Goal: Task Accomplishment & Management: Manage account settings

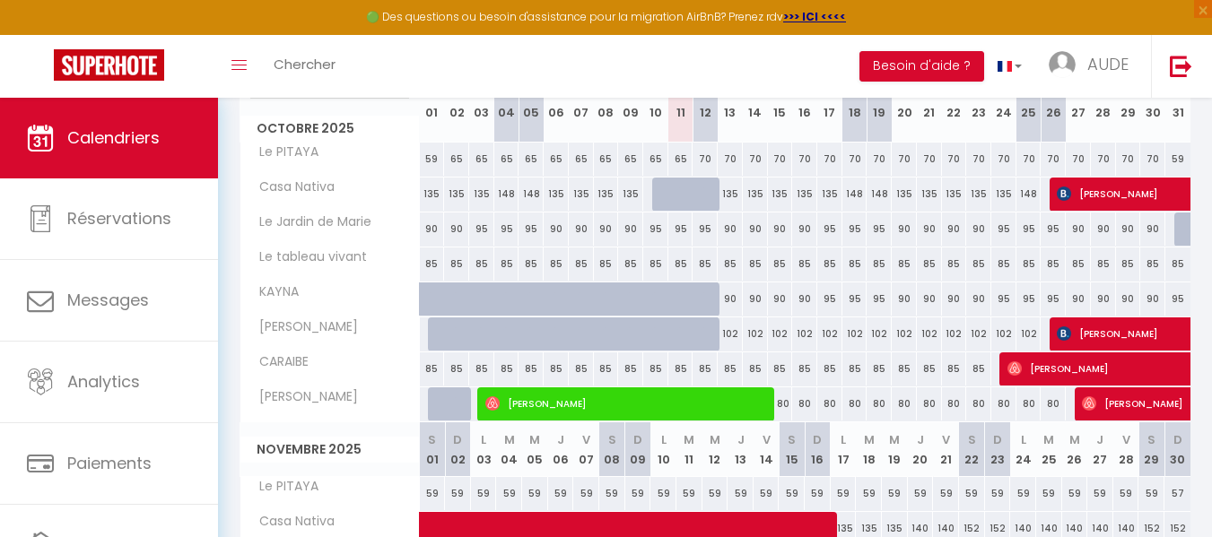
scroll to position [340, 0]
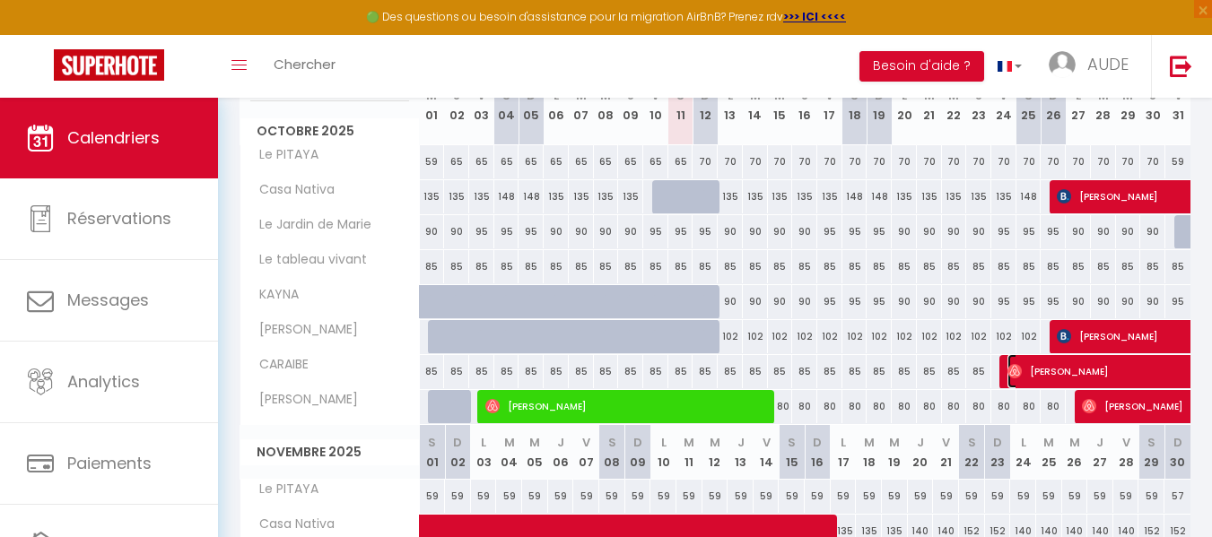
click at [1035, 370] on span "[PERSON_NAME]" at bounding box center [1172, 371] width 330 height 34
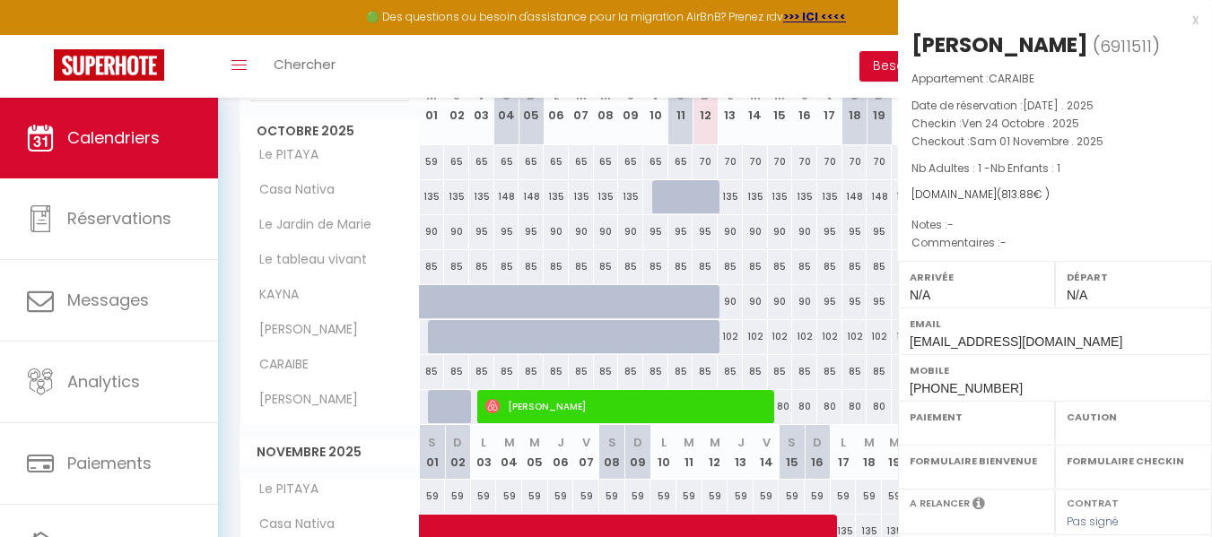
select select "OK"
select select "0"
select select "1"
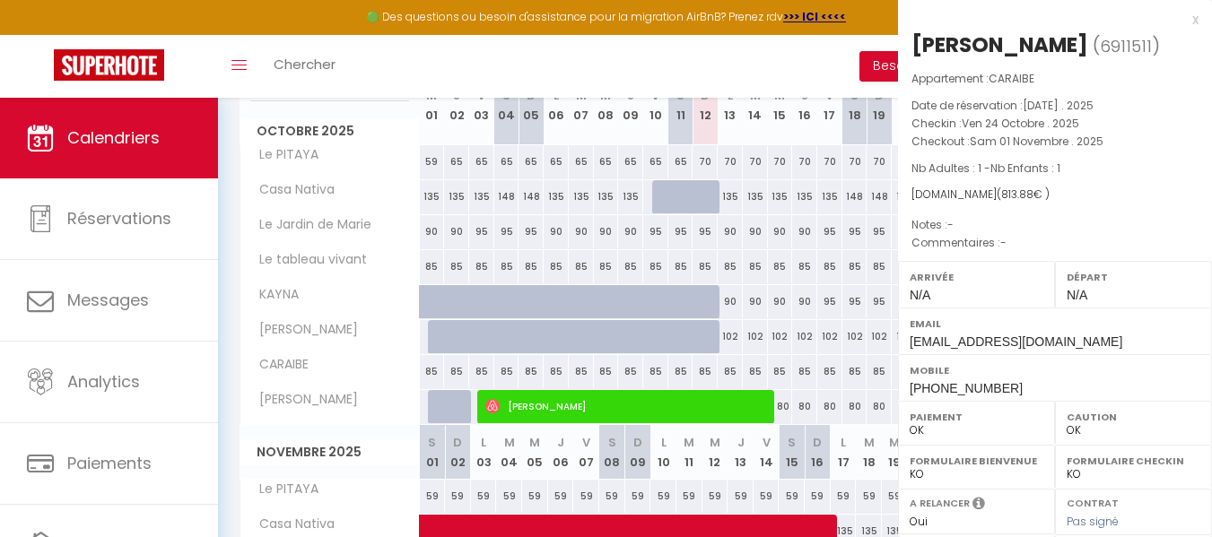
select select
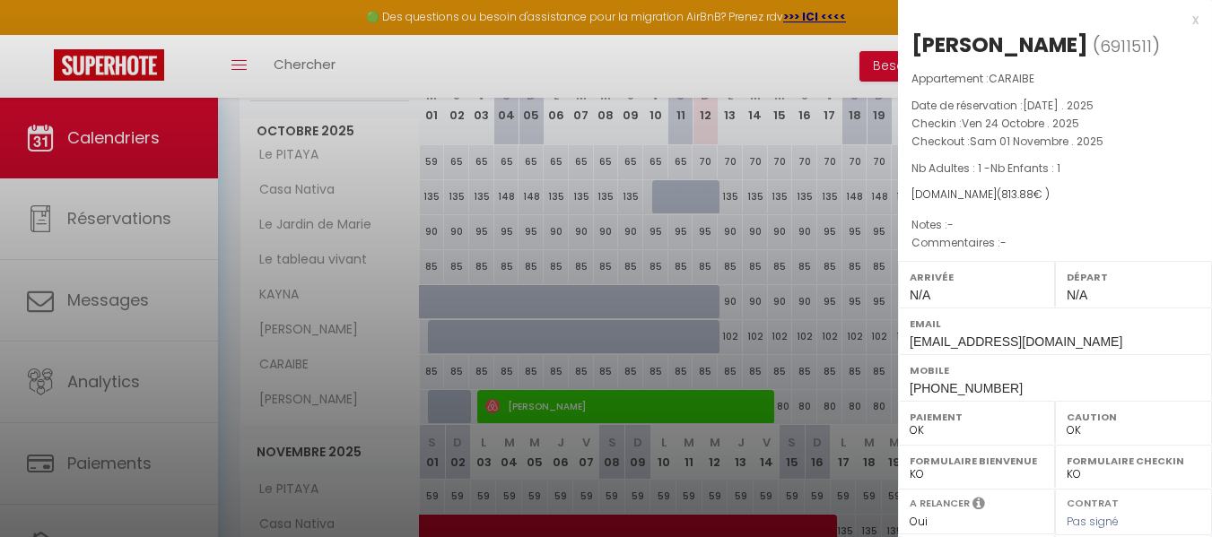
click at [751, 61] on div at bounding box center [606, 268] width 1212 height 537
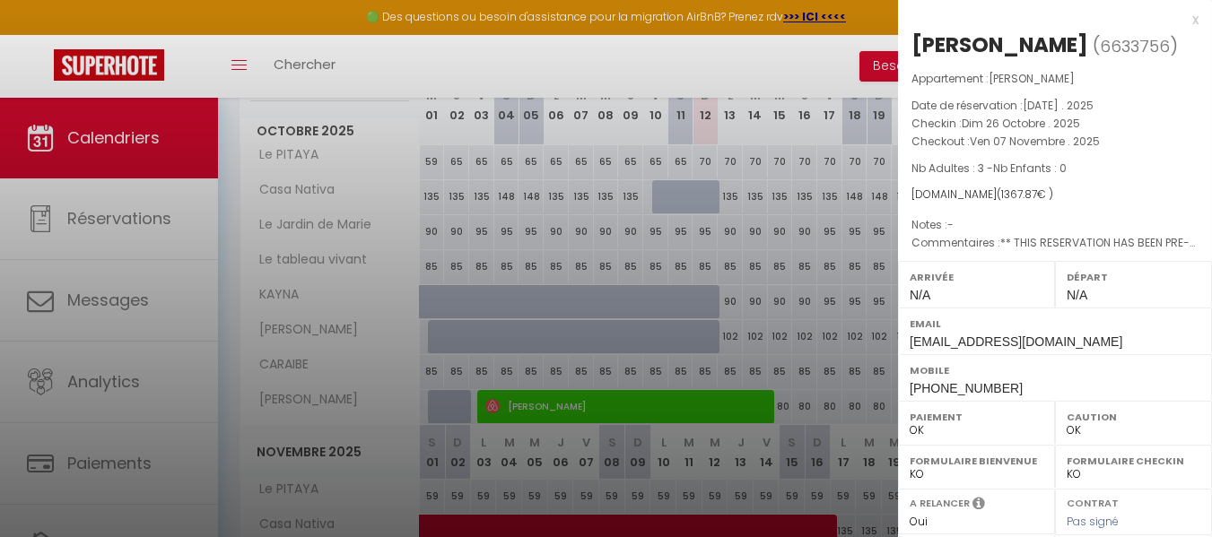
select select "KO"
click at [814, 64] on div at bounding box center [606, 268] width 1212 height 537
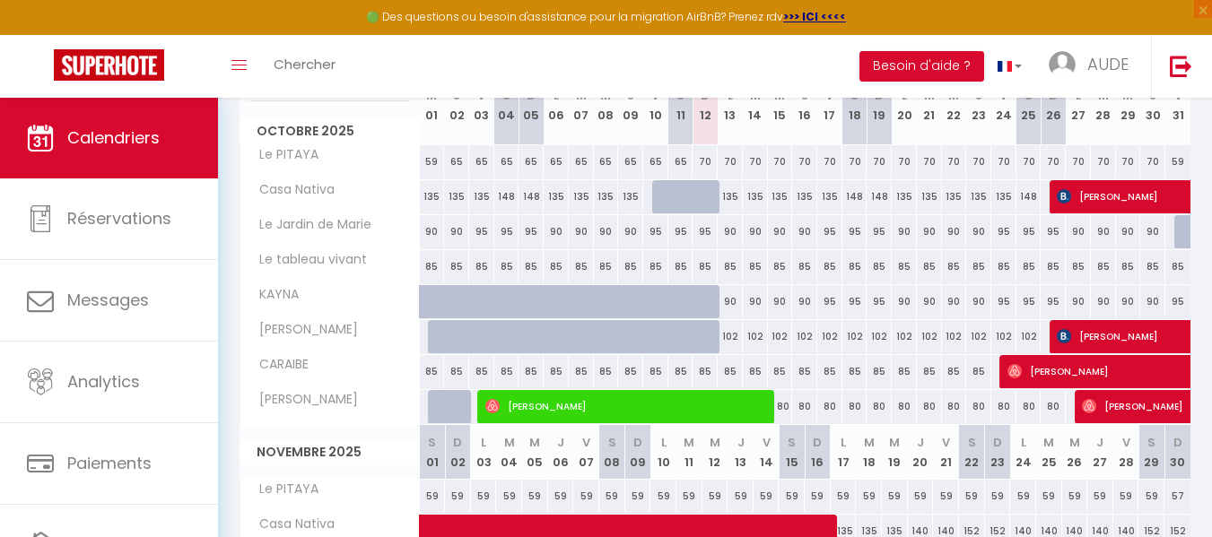
click at [838, 156] on div "70" at bounding box center [829, 161] width 25 height 33
select select "1"
type input "Ven 17 Octobre 2025"
type input "Sam 18 Octobre 2025"
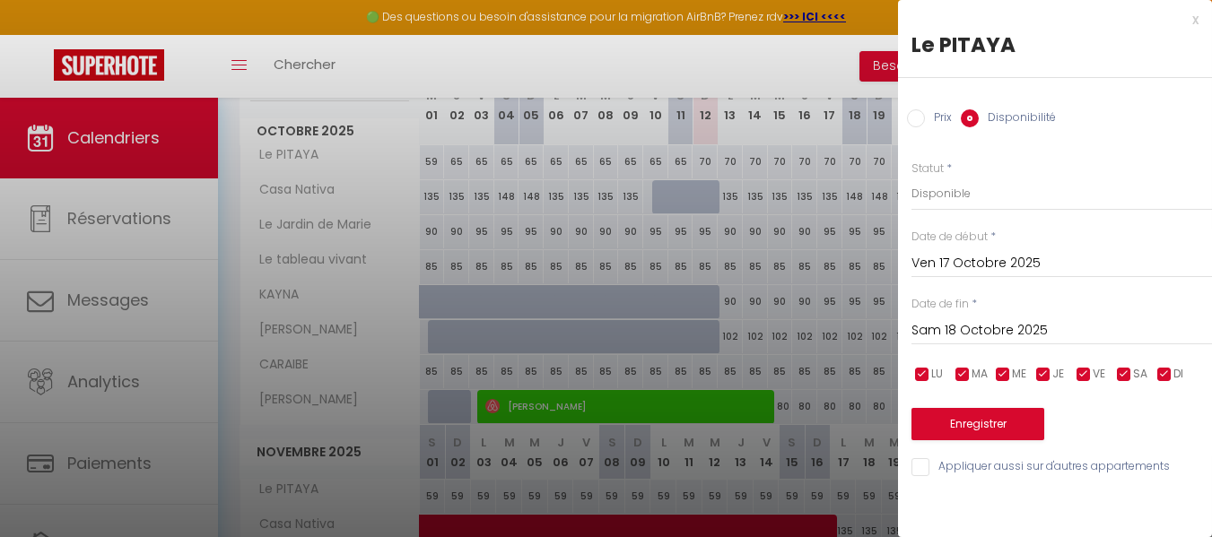
click at [564, 53] on div at bounding box center [606, 268] width 1212 height 537
